Goal: Transaction & Acquisition: Purchase product/service

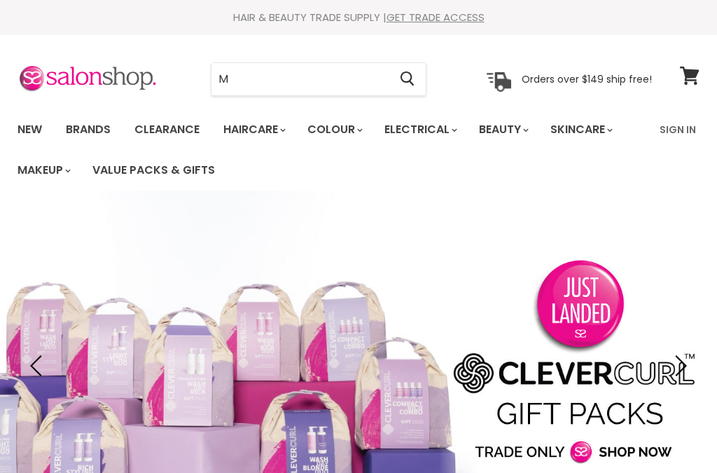
type input "Mu"
type input "k"
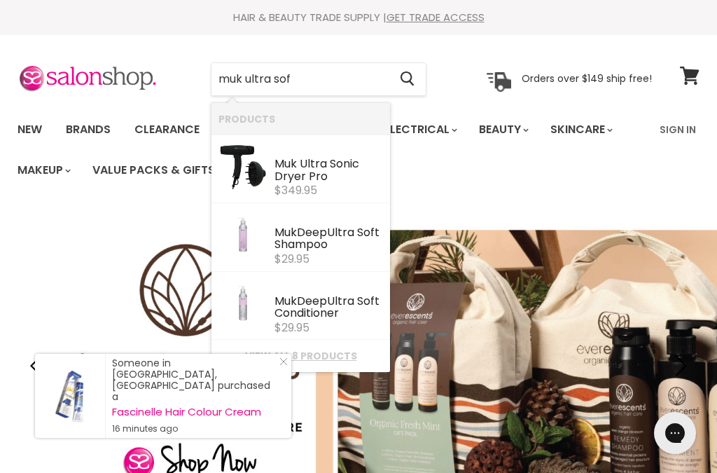
type input "muk ultra soft"
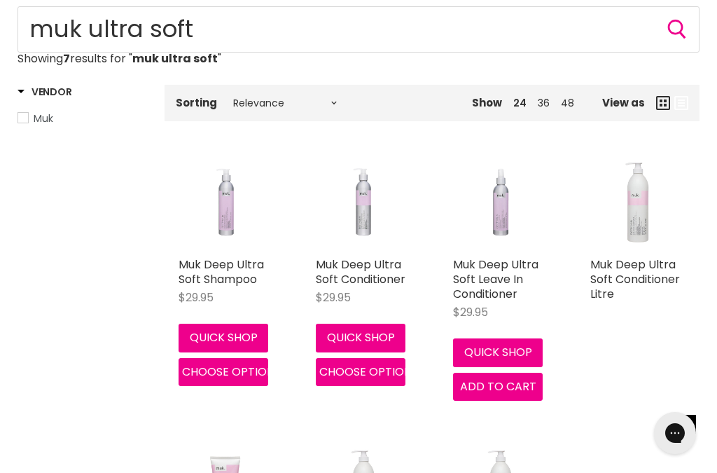
scroll to position [202, 0]
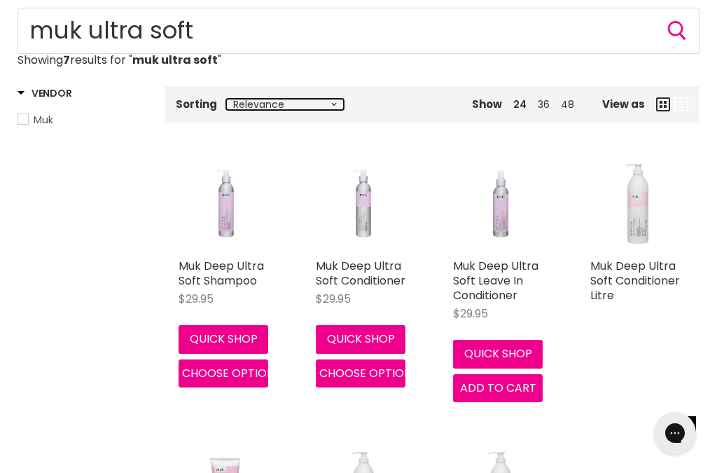
click at [327, 105] on select "Relevance Best Selling Lowest Price Highest Price Alphabetically, A-Z Alphabeti…" at bounding box center [285, 104] width 118 height 11
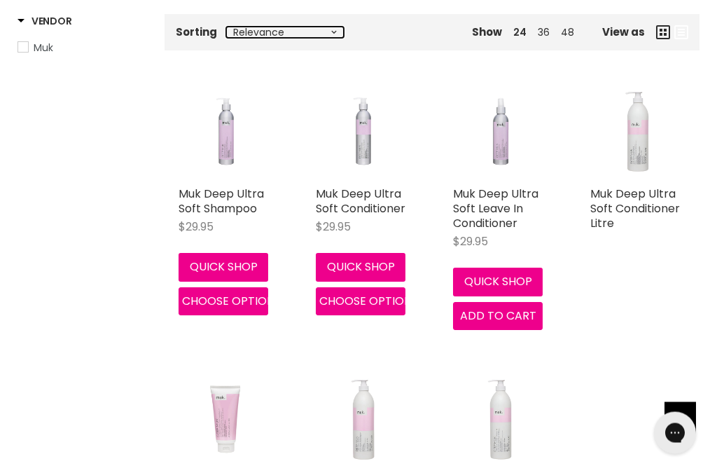
scroll to position [275, 0]
click at [233, 201] on link "Muk Deep Ultra Soft Shampoo" at bounding box center [221, 201] width 85 height 31
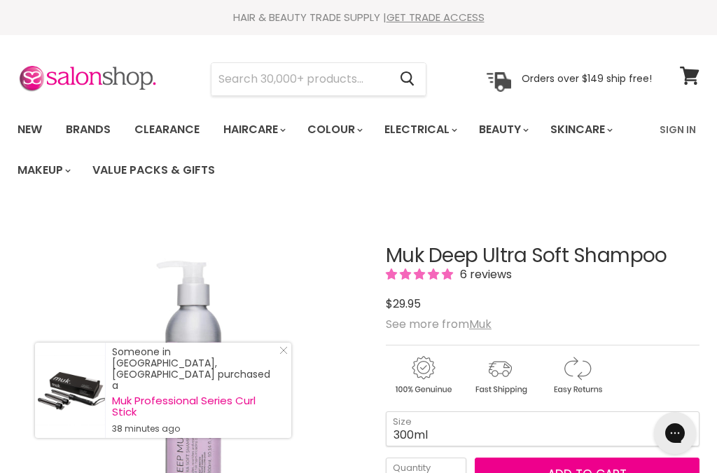
click at [342, 80] on input "Search" at bounding box center [300, 79] width 177 height 32
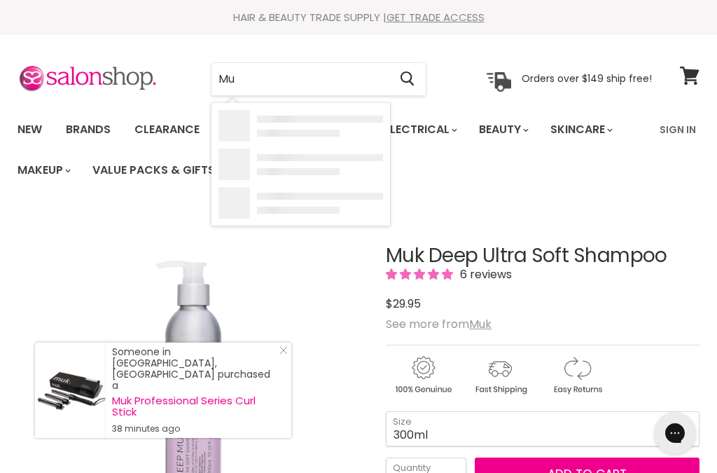
type input "Muk"
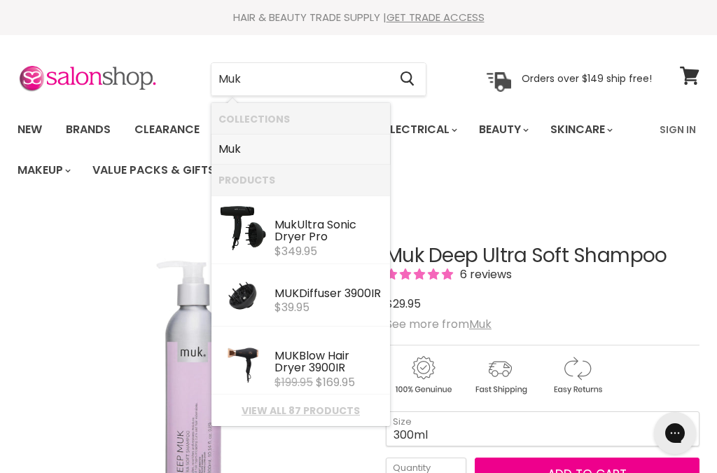
click at [333, 151] on link "Muk" at bounding box center [301, 149] width 165 height 22
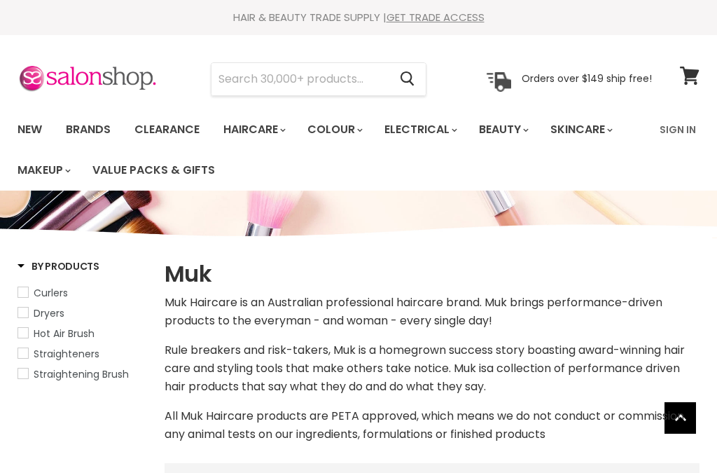
select select "manual"
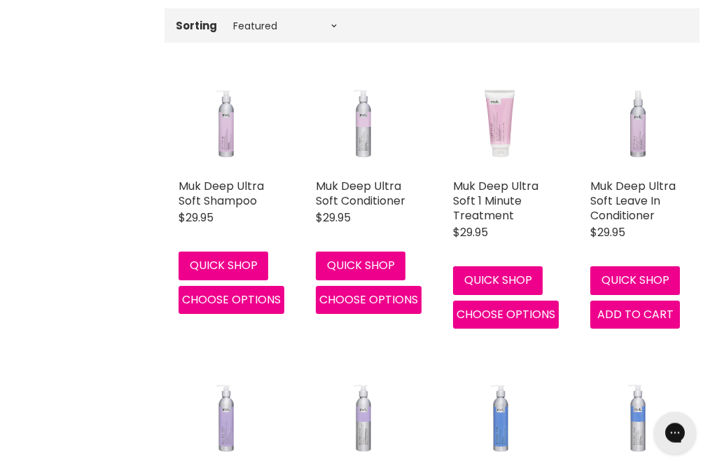
scroll to position [455, 0]
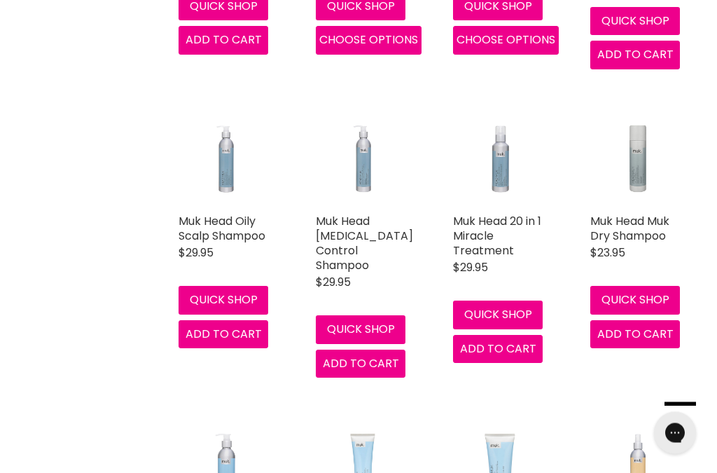
scroll to position [1595, 0]
click at [495, 244] on link "Muk Head 20 in 1 Miracle Treatment" at bounding box center [497, 236] width 88 height 46
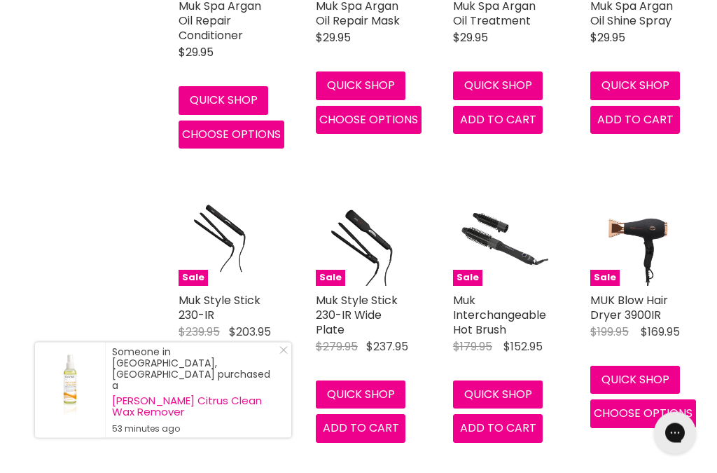
scroll to position [3279, 0]
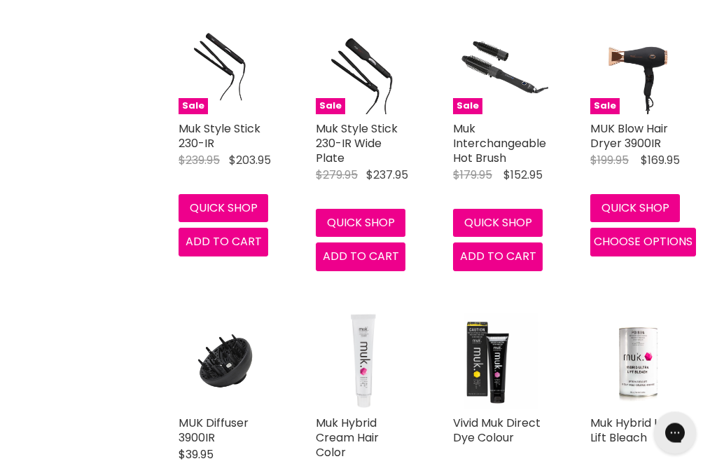
scroll to position [3473, 0]
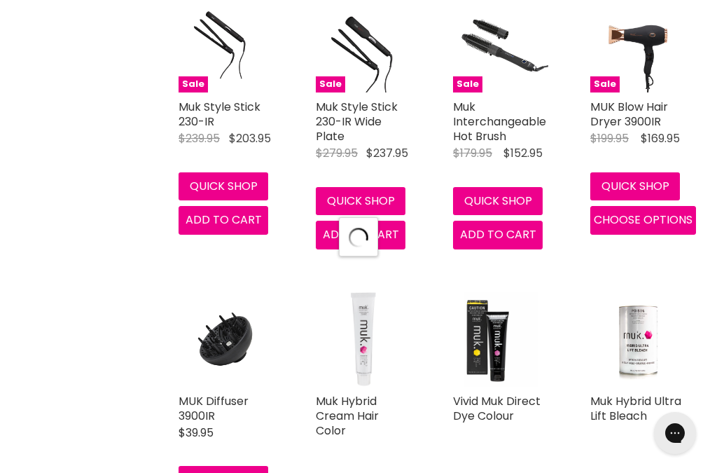
select select "manual"
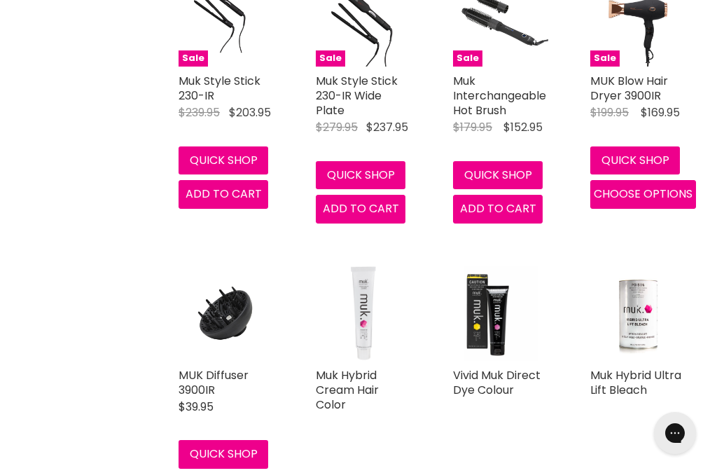
click at [366, 303] on img "Main content" at bounding box center [363, 312] width 79 height 95
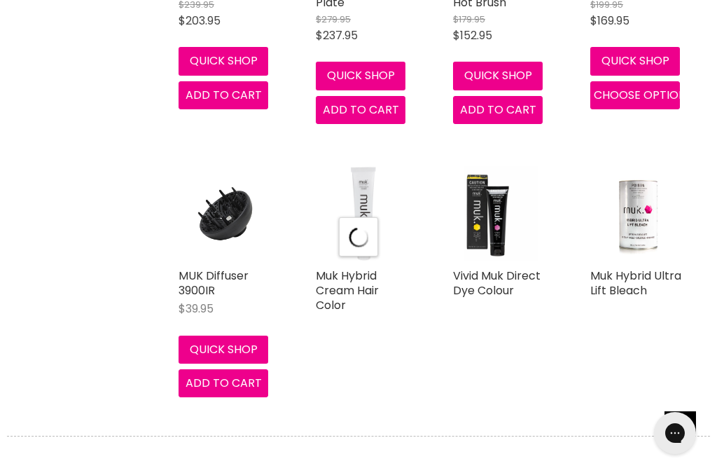
select select "manual"
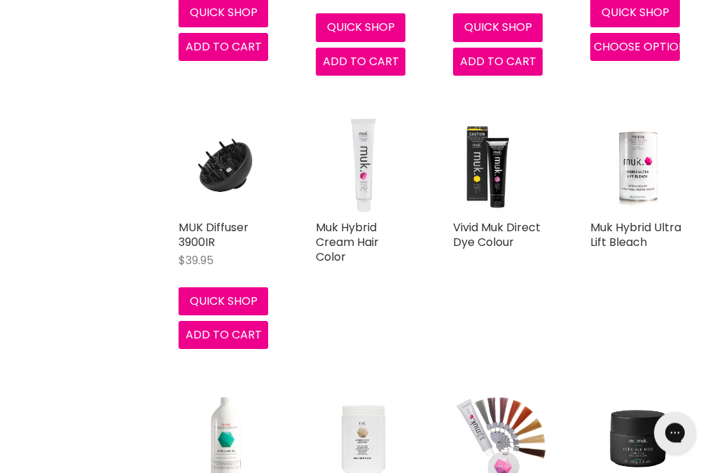
scroll to position [3596, 0]
click at [491, 219] on link "Vivid Muk Direct Dye Colour" at bounding box center [497, 234] width 88 height 31
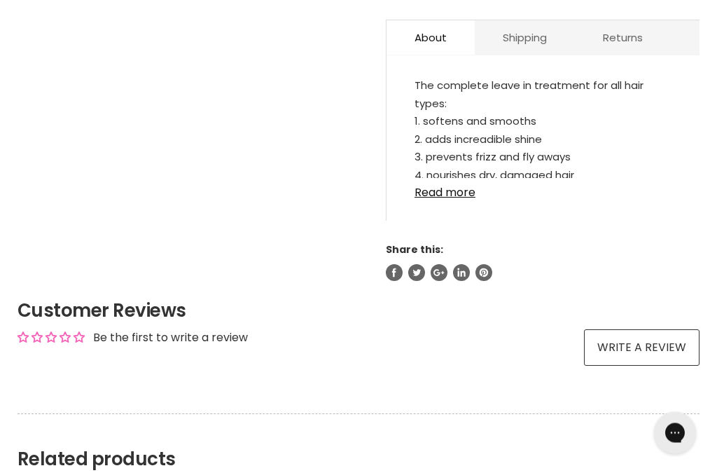
scroll to position [802, 0]
click at [455, 182] on link "Read more" at bounding box center [543, 188] width 257 height 21
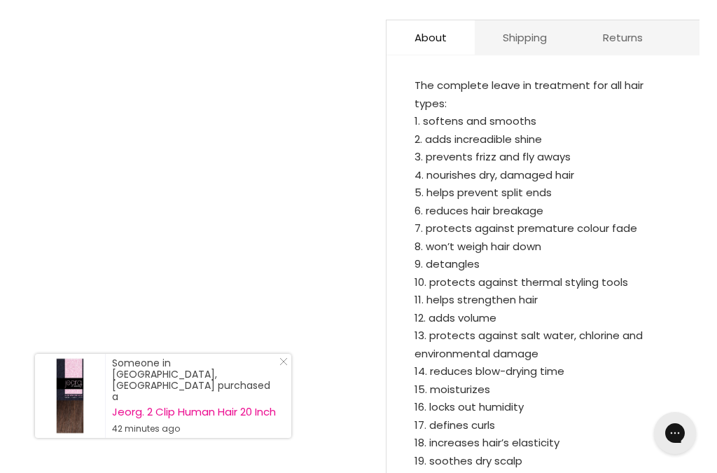
click at [282, 366] on icon "Close Icon" at bounding box center [283, 361] width 8 height 8
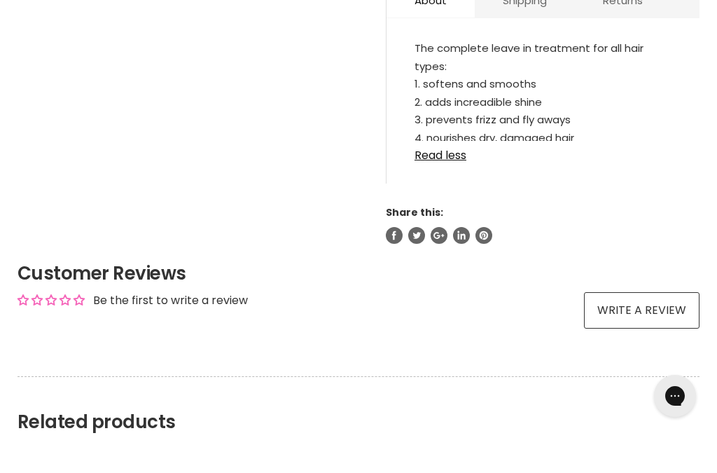
scroll to position [840, 0]
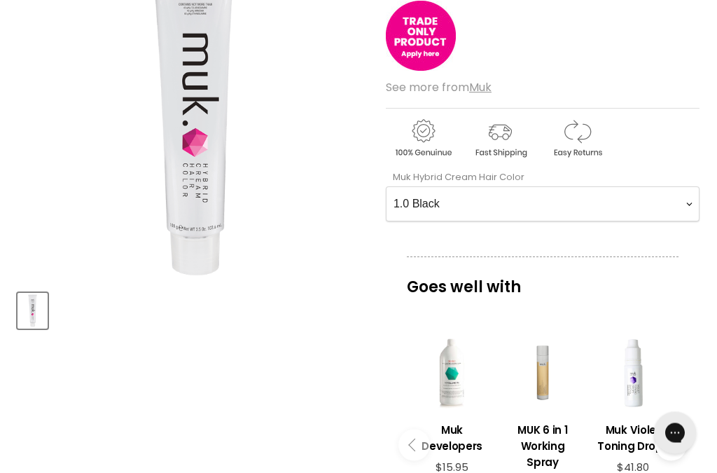
scroll to position [288, 0]
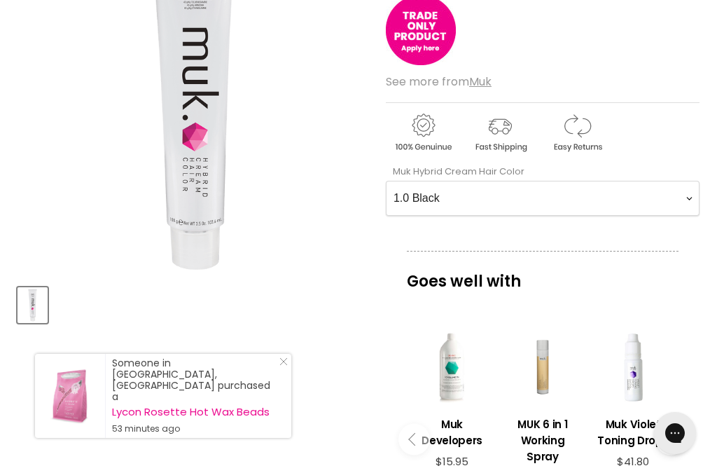
click at [696, 198] on Color-0-0 "1.0 Black 1.11 Blue Black Intense Ash 2.0 Darkest Brown 3.0 Dark Brown 3.11 Dar…" at bounding box center [543, 198] width 314 height 35
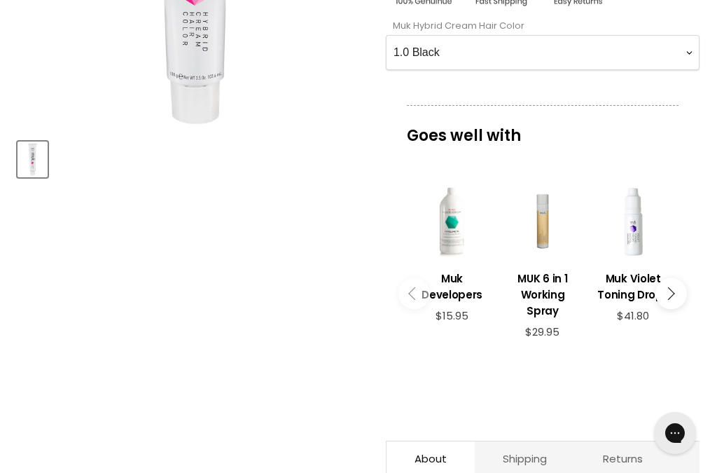
scroll to position [438, 0]
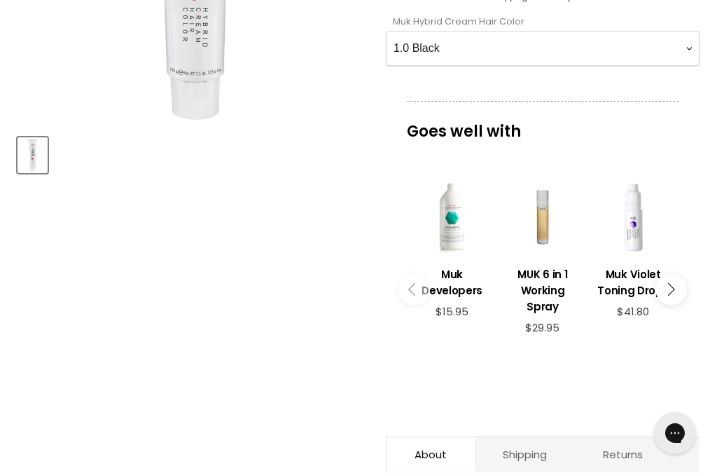
click at [696, 41] on Color-0-0 "1.0 Black 1.11 Blue Black Intense Ash 2.0 Darkest Brown 3.0 Dark Brown 3.11 Dar…" at bounding box center [543, 48] width 314 height 35
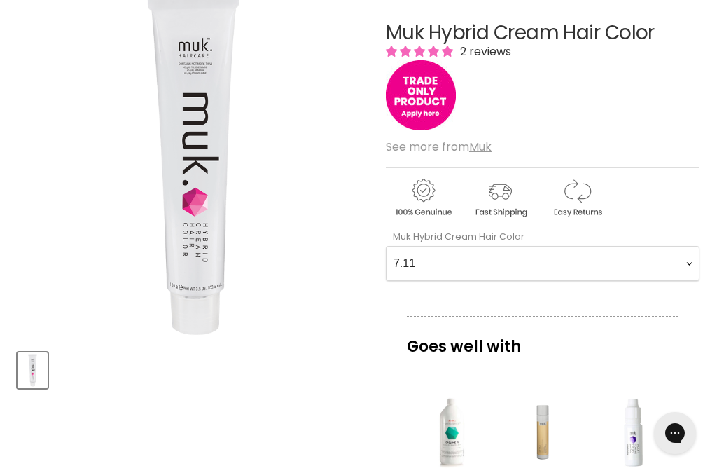
scroll to position [233, 0]
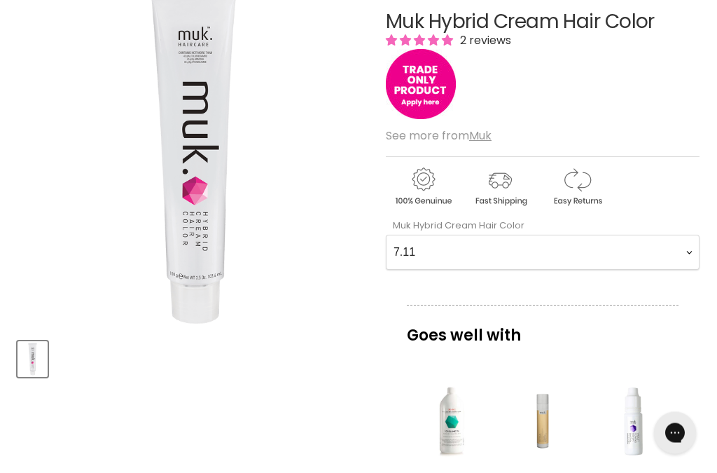
click at [695, 254] on Color-0-0 "1.0 Black 1.11 Blue Black Intense Ash 2.0 Darkest Brown 3.0 Dark Brown 3.11 Dar…" at bounding box center [543, 252] width 314 height 35
select Color-0-0 "1.0 Black"
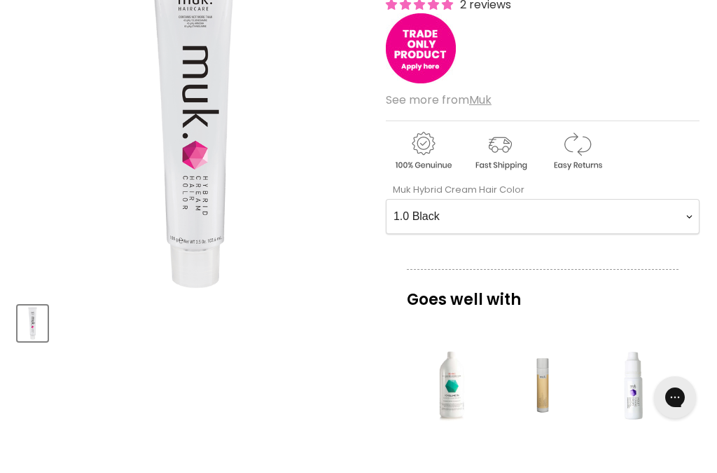
scroll to position [272, 0]
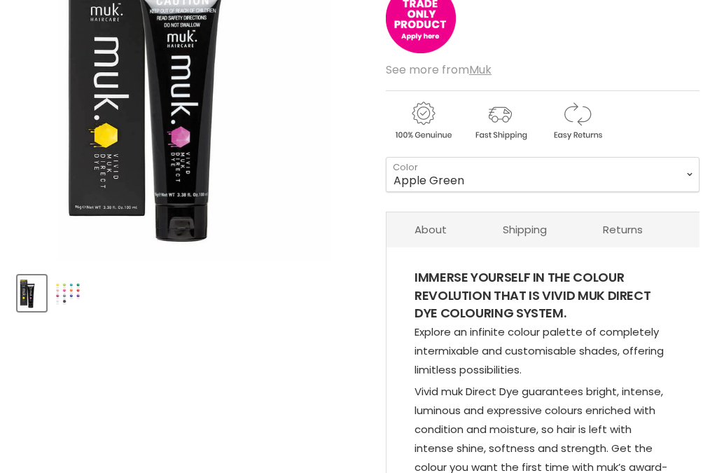
scroll to position [300, 0]
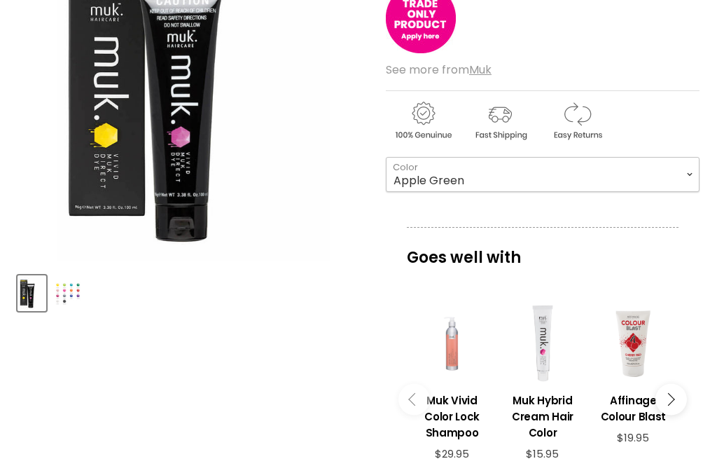
click at [691, 174] on select "Apple Green Blaze Orange Daisy Yellow Deep Purple Emerald Green Fire Red Fuchsi…" at bounding box center [543, 174] width 314 height 35
click at [689, 172] on select "Apple Green Blaze Orange Daisy Yellow Deep Purple Emerald Green Fire Red Fuchsi…" at bounding box center [543, 174] width 314 height 35
select select "Midnight Black"
click at [691, 179] on select "Apple Green Blaze Orange Daisy Yellow Deep Purple Emerald Green Fire Red Fuchsi…" at bounding box center [543, 174] width 314 height 35
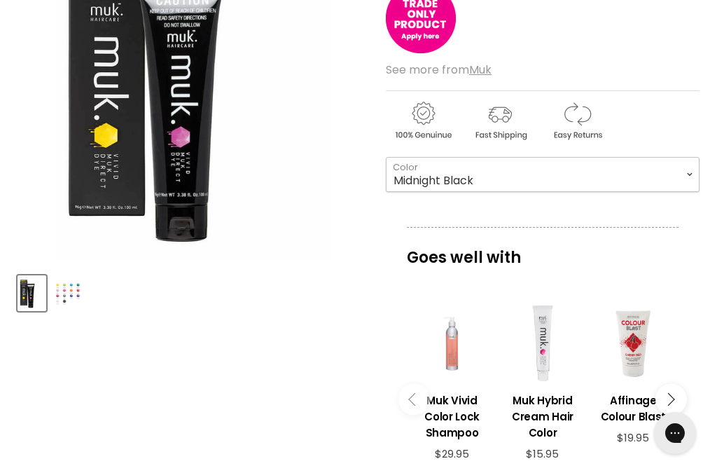
click at [692, 175] on select "Apple Green Blaze Orange Daisy Yellow Deep Purple Emerald Green Fire Red Fuchsi…" at bounding box center [543, 174] width 314 height 35
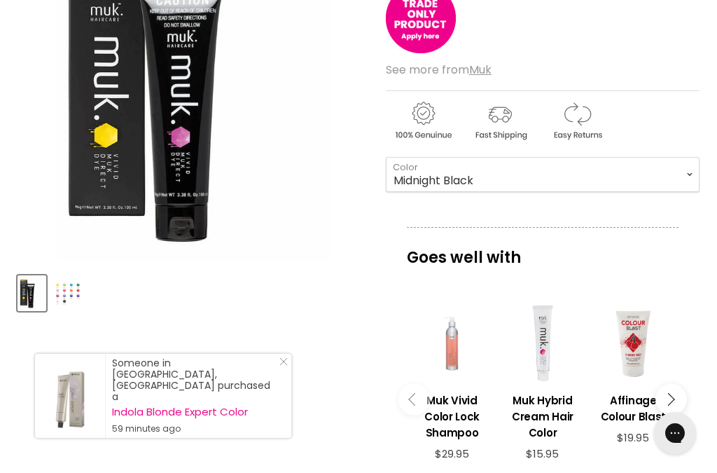
click at [338, 358] on article "Click or scroll to zoom Tap or pinch to zoom Click or scroll to zoom" at bounding box center [359, 350] width 682 height 881
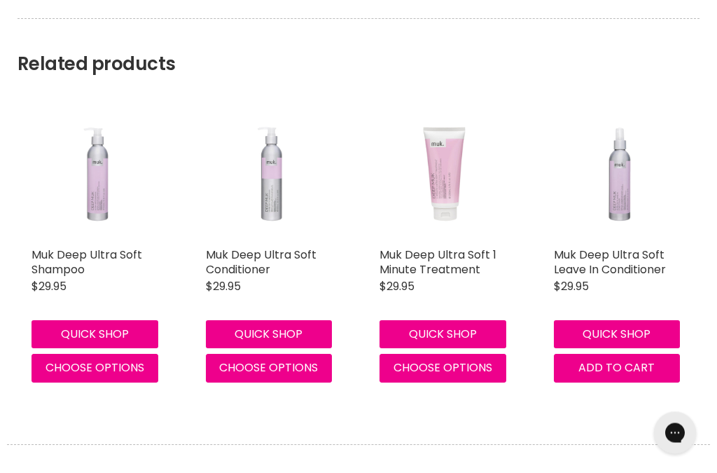
scroll to position [1684, 0]
